Goal: Find specific page/section: Find specific page/section

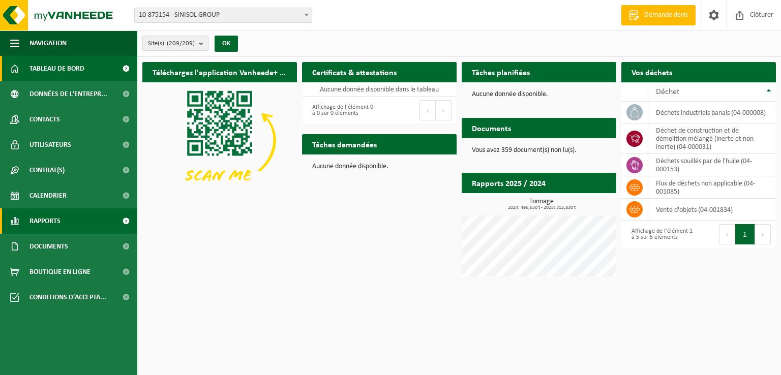
click at [55, 218] on span "Rapports" at bounding box center [44, 220] width 31 height 25
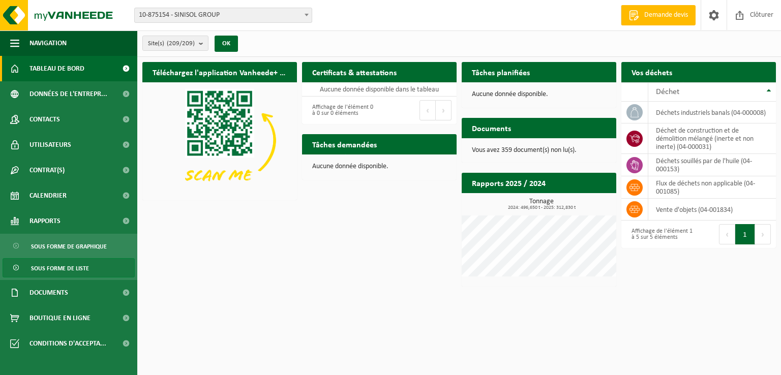
click at [54, 264] on span "Sous forme de liste" at bounding box center [60, 268] width 58 height 19
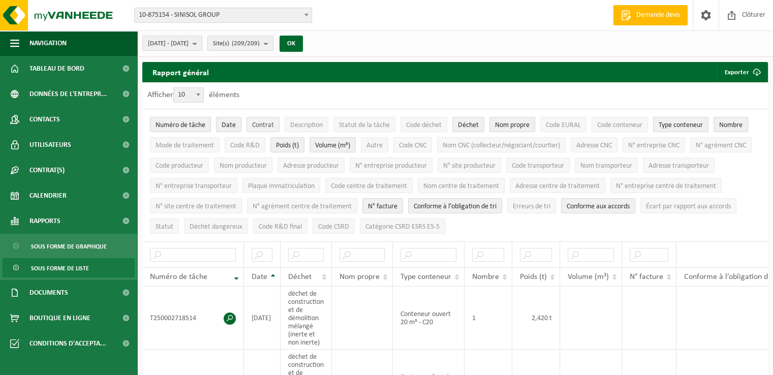
click at [268, 125] on span "Contrat" at bounding box center [263, 125] width 22 height 8
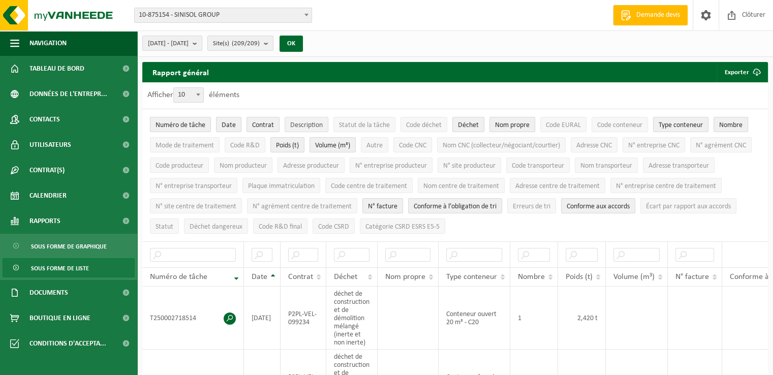
click at [295, 123] on span "Description" at bounding box center [306, 125] width 33 height 8
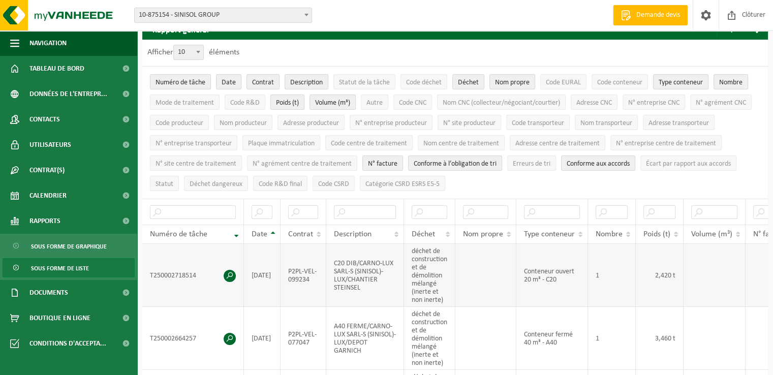
scroll to position [102, 0]
